Goal: Task Accomplishment & Management: Complete application form

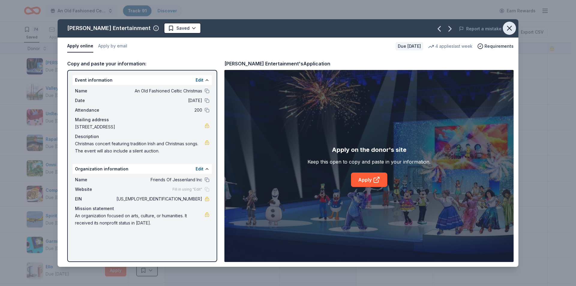
click at [513, 28] on icon "button" at bounding box center [509, 28] width 8 height 8
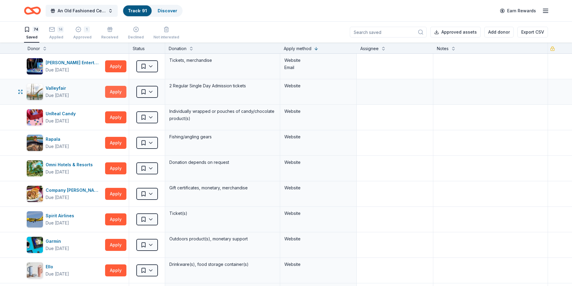
click at [117, 91] on button "Apply" at bounding box center [115, 92] width 21 height 12
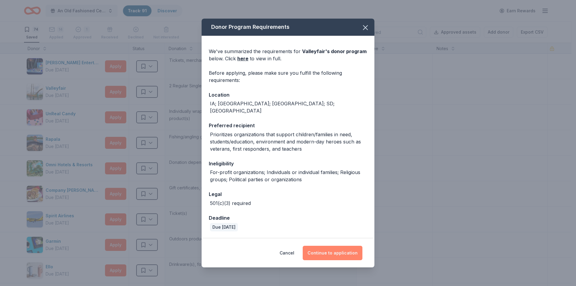
click at [341, 250] on button "Continue to application" at bounding box center [333, 253] width 60 height 14
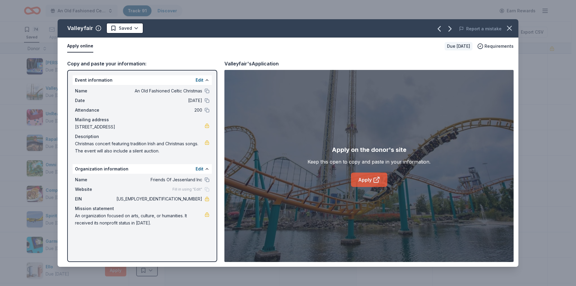
click at [367, 178] on link "Apply" at bounding box center [369, 180] width 36 height 14
click at [509, 29] on icon "button" at bounding box center [510, 28] width 4 height 4
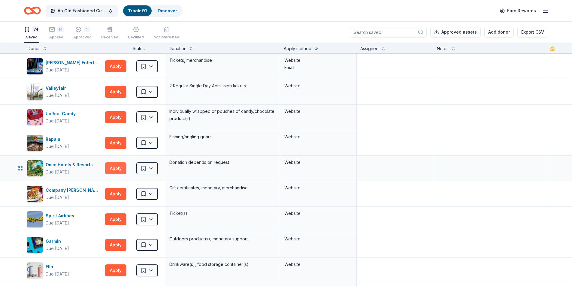
click at [111, 169] on button "Apply" at bounding box center [115, 168] width 21 height 12
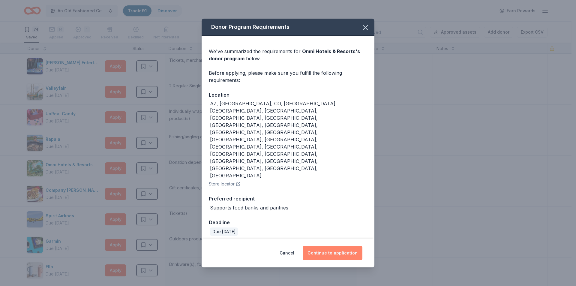
click at [333, 246] on button "Continue to application" at bounding box center [333, 253] width 60 height 14
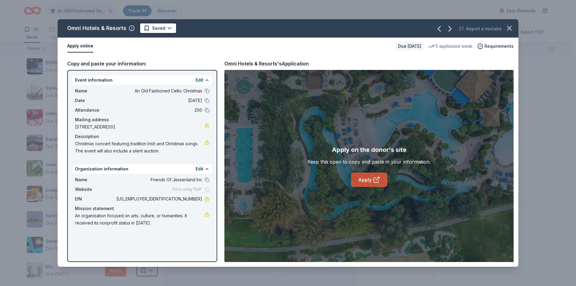
click at [366, 180] on link "Apply" at bounding box center [369, 180] width 36 height 14
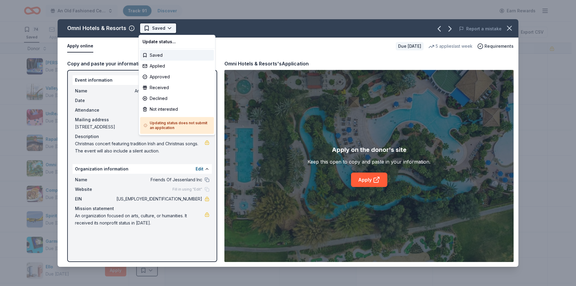
click at [153, 29] on html "An Old Fashioned Celtic Christmas Track · 91 Discover Earn Rewards 74 Saved 14 …" at bounding box center [288, 143] width 576 height 286
click at [153, 67] on div "Applied" at bounding box center [177, 66] width 74 height 11
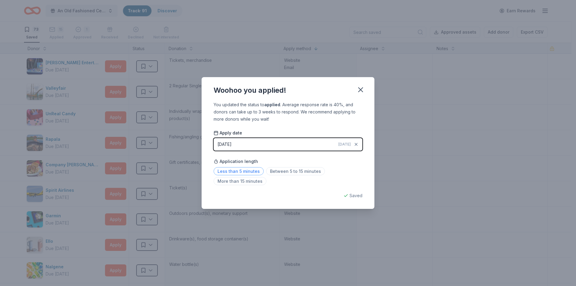
click at [239, 169] on span "Less than 5 minutes" at bounding box center [239, 171] width 50 height 8
click at [359, 90] on icon "button" at bounding box center [361, 90] width 8 height 8
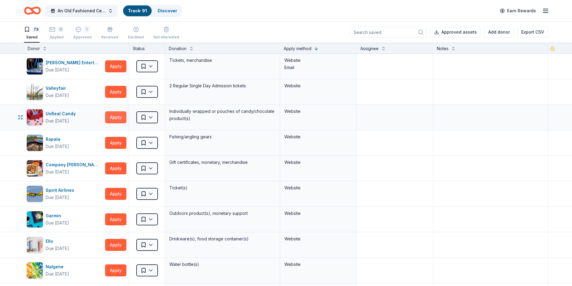
click at [112, 117] on button "Apply" at bounding box center [115, 117] width 21 height 12
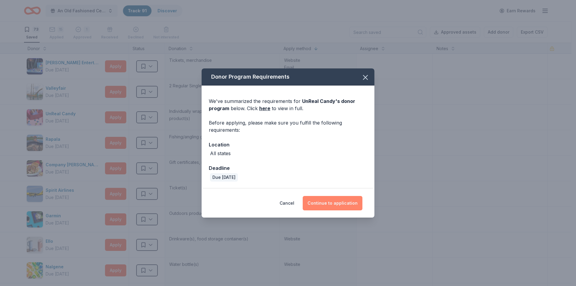
click at [335, 203] on button "Continue to application" at bounding box center [333, 203] width 60 height 14
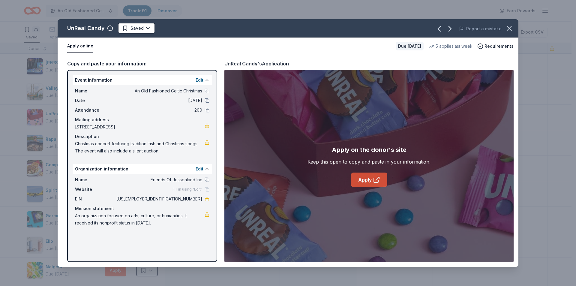
click at [366, 180] on link "Apply" at bounding box center [369, 180] width 36 height 14
click at [511, 27] on icon "button" at bounding box center [510, 28] width 4 height 4
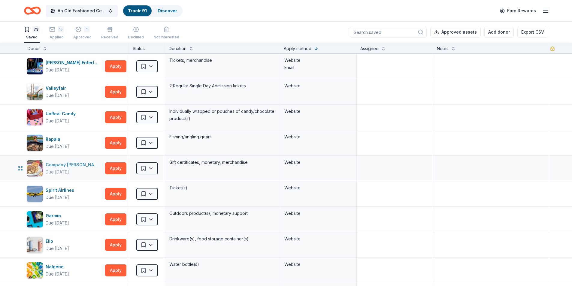
click at [57, 166] on div "Company [PERSON_NAME]" at bounding box center [74, 164] width 57 height 7
click at [109, 169] on button "Apply" at bounding box center [115, 168] width 21 height 12
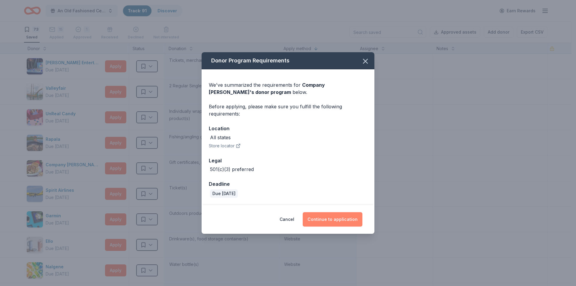
click at [328, 220] on button "Continue to application" at bounding box center [333, 219] width 60 height 14
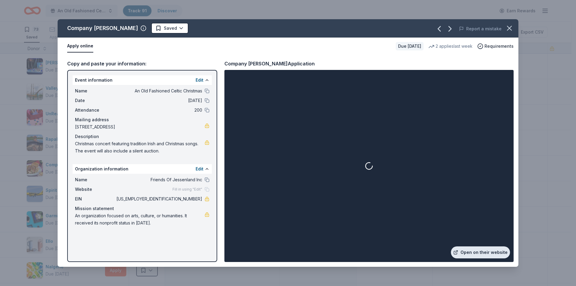
click at [477, 252] on link "Open on their website" at bounding box center [480, 252] width 59 height 12
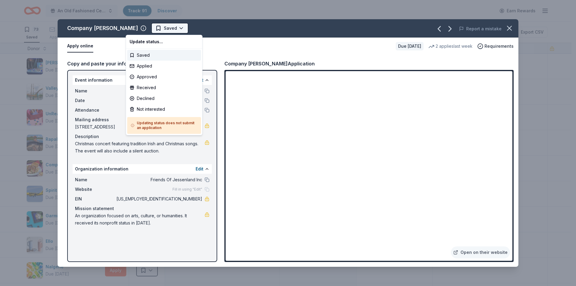
click at [153, 31] on html "An Old Fashioned Celtic Christmas Track · 91 Discover Earn Rewards 73 Saved 15 …" at bounding box center [288, 143] width 576 height 286
click at [148, 63] on div "Applied" at bounding box center [164, 66] width 74 height 11
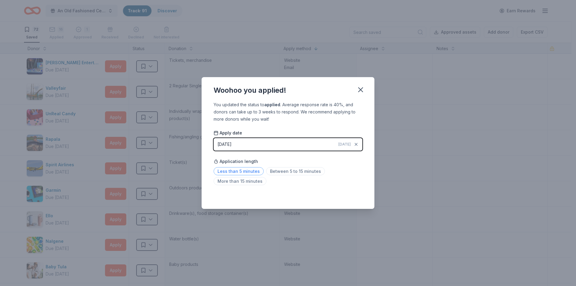
click at [250, 172] on span "Less than 5 minutes" at bounding box center [239, 171] width 50 height 8
click at [363, 88] on icon "button" at bounding box center [361, 90] width 8 height 8
